Goal: Task Accomplishment & Management: Manage account settings

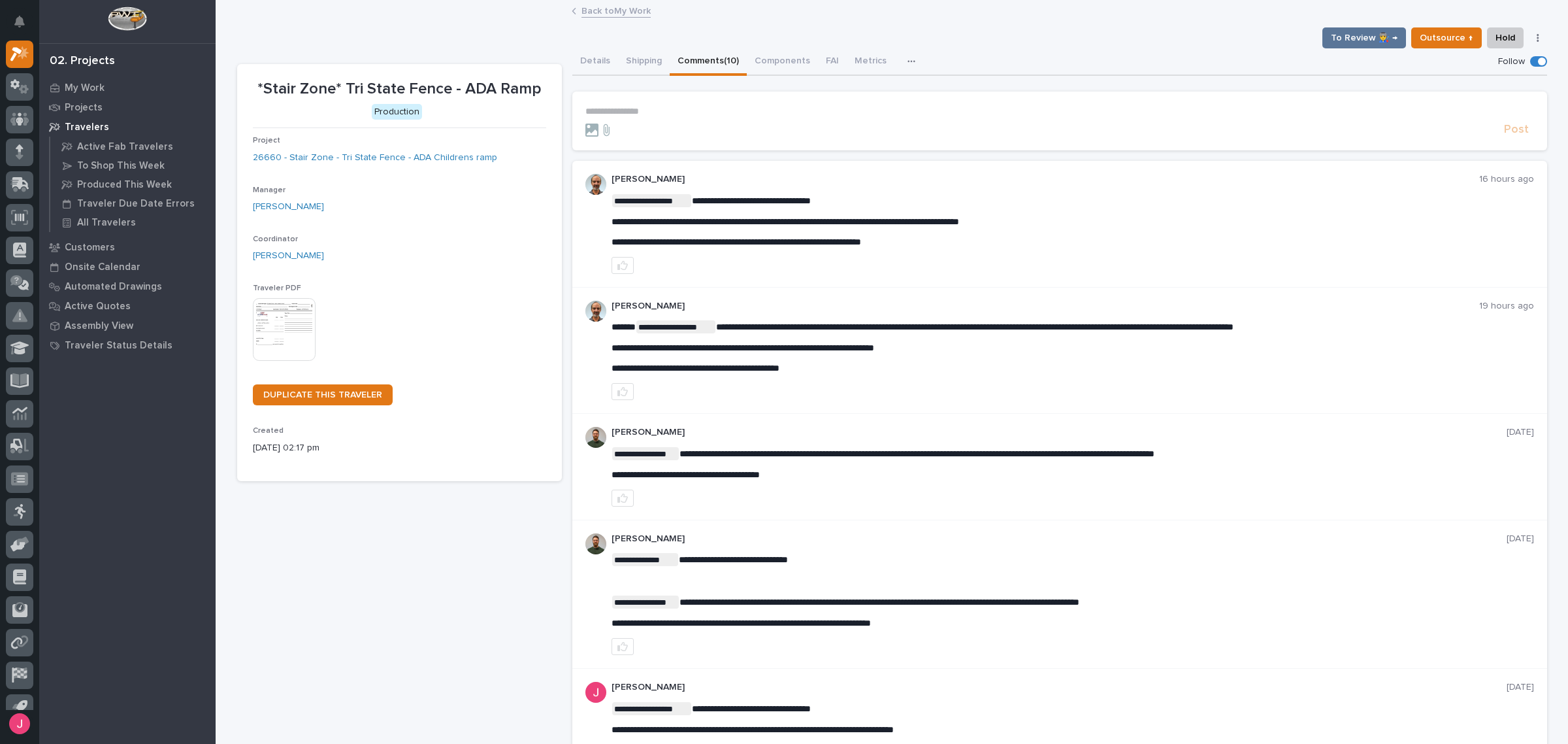
click at [992, 37] on div "To Review 👨‍🏭 → Outsource ↑ Hold Cancel Change Traveler Type Regenerate PDF Gen…" at bounding box center [892, 37] width 1310 height 21
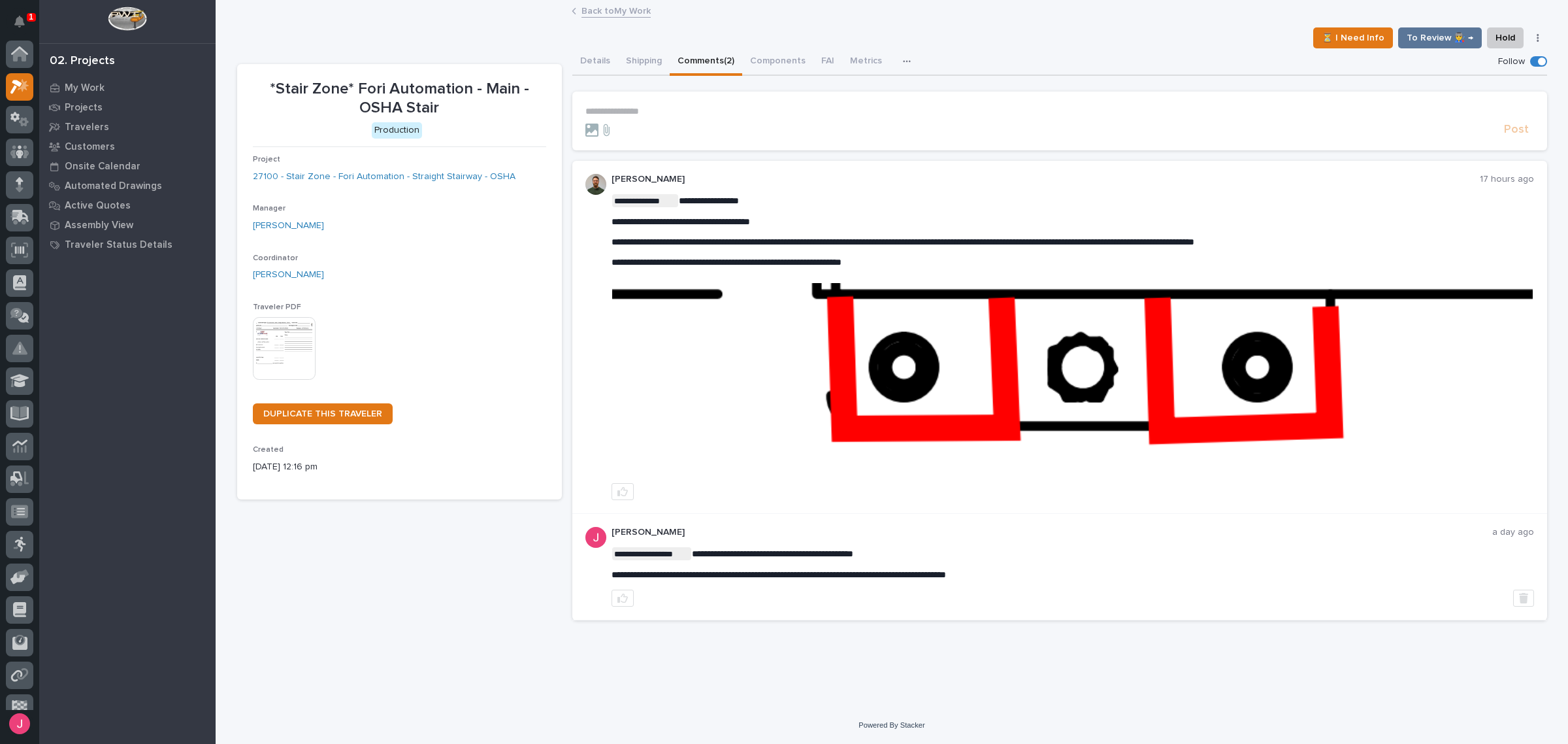
scroll to position [33, 0]
drag, startPoint x: 24, startPoint y: 24, endPoint x: 198, endPoint y: 21, distance: 174.0
click at [24, 24] on button "Notifications" at bounding box center [20, 21] width 28 height 28
drag, startPoint x: 363, startPoint y: 31, endPoint x: 368, endPoint y: 18, distance: 13.9
click at [364, 21] on div "My Settings Log Out 02. Projects My Work Projects Travelers Customers Onsite Ca…" at bounding box center [892, 372] width 1353 height 744
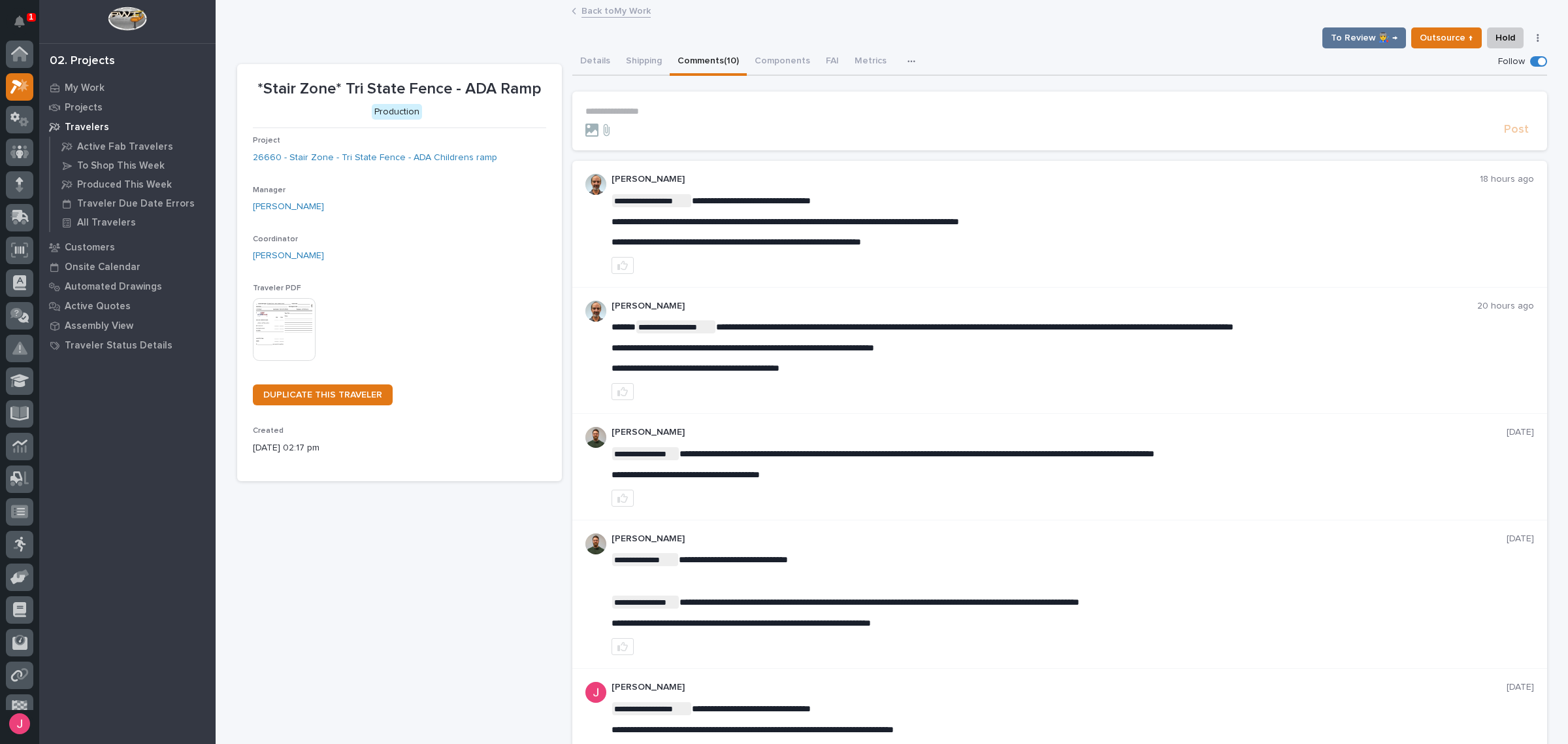
scroll to position [33, 0]
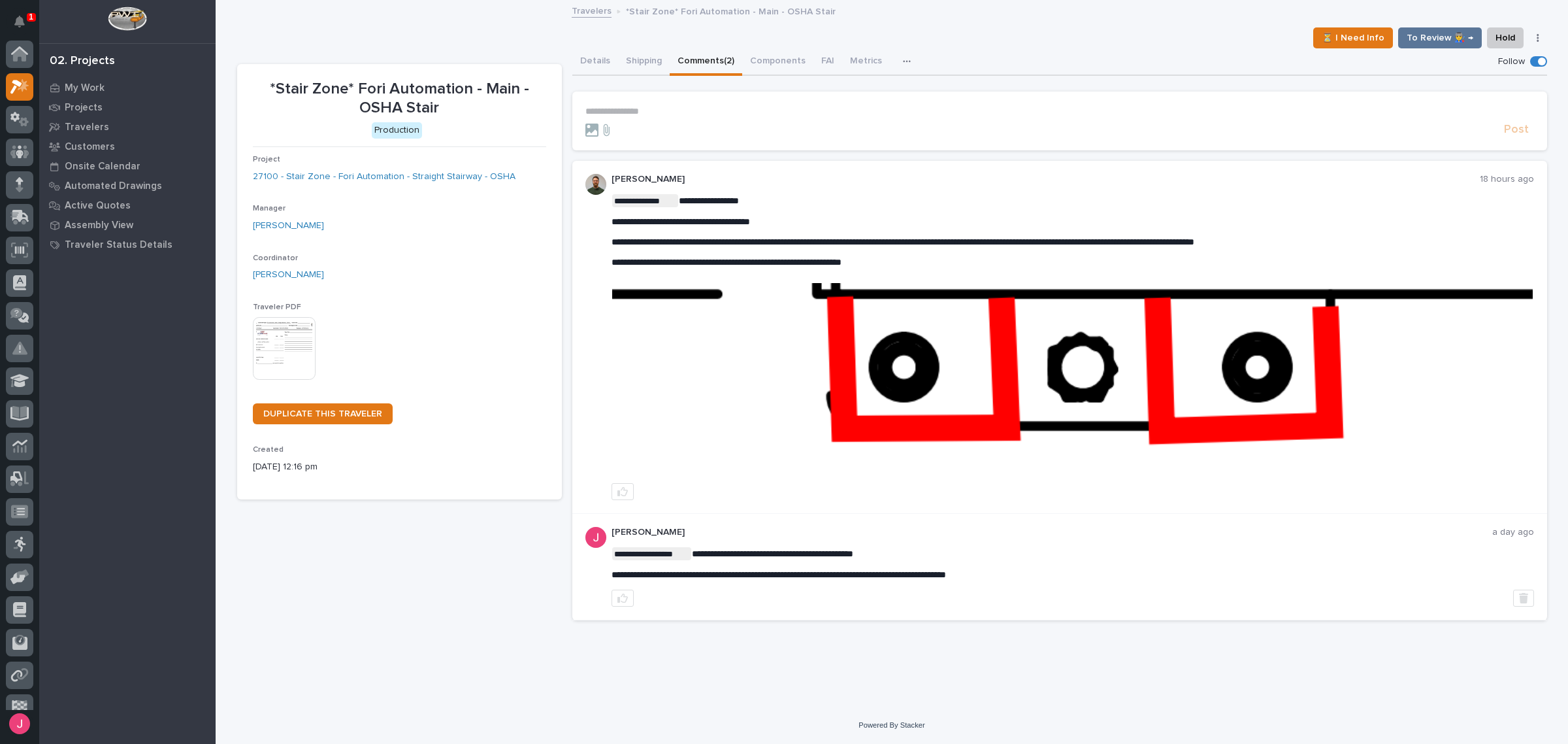
scroll to position [33, 0]
